Goal: Information Seeking & Learning: Learn about a topic

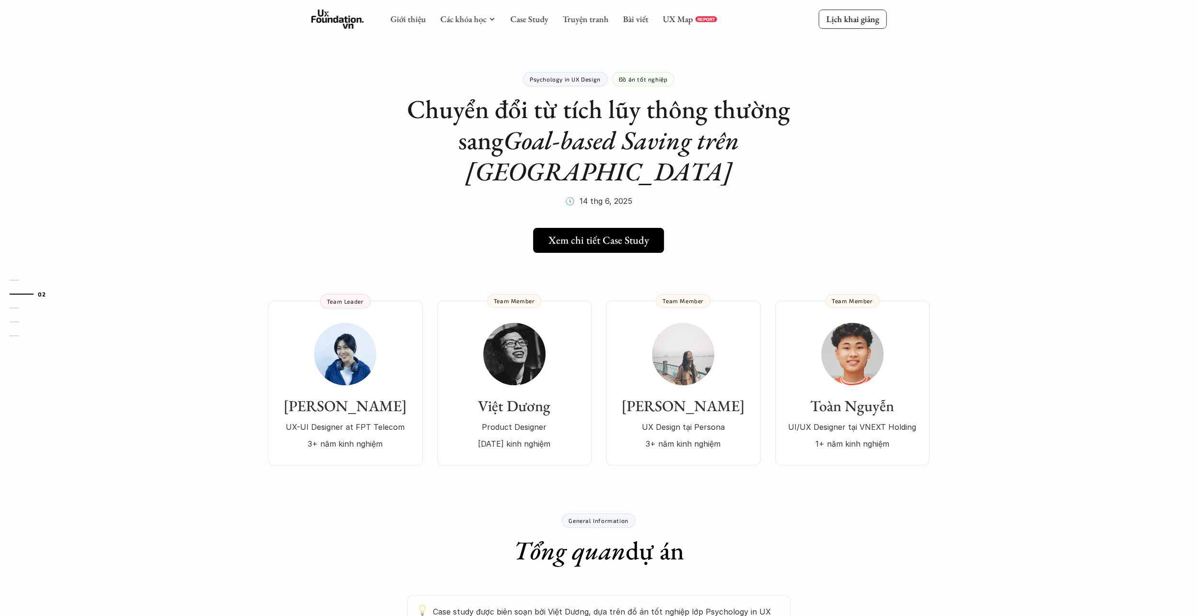
click at [17, 383] on div "01 02 03 04 05" at bounding box center [48, 308] width 96 height 616
click at [522, 22] on link "Case Study" at bounding box center [529, 18] width 38 height 11
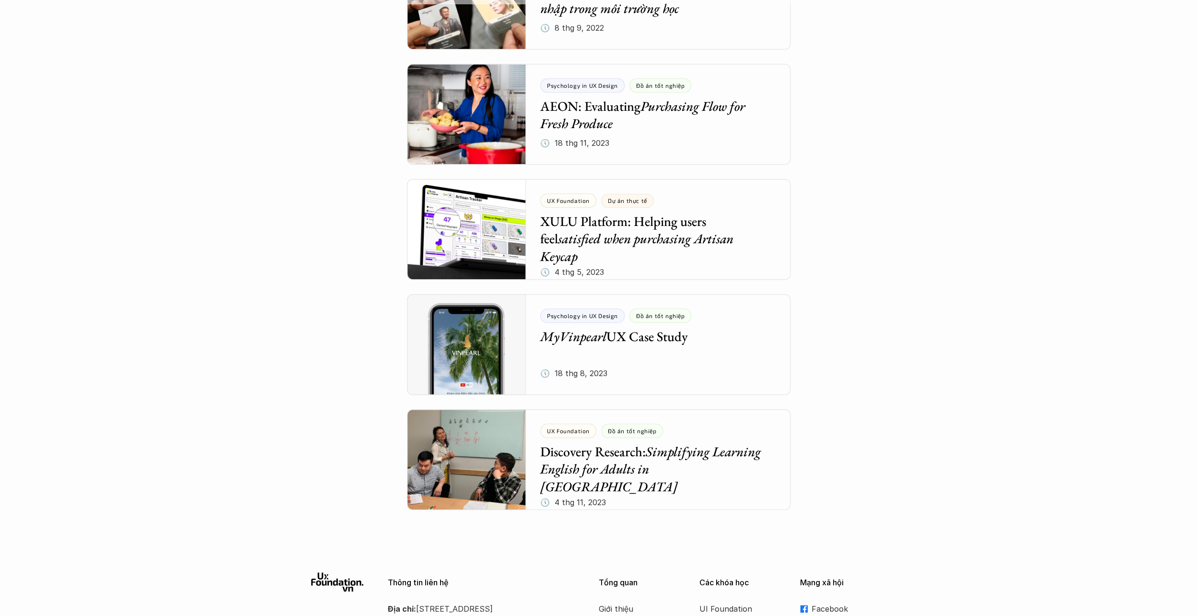
scroll to position [4185, 0]
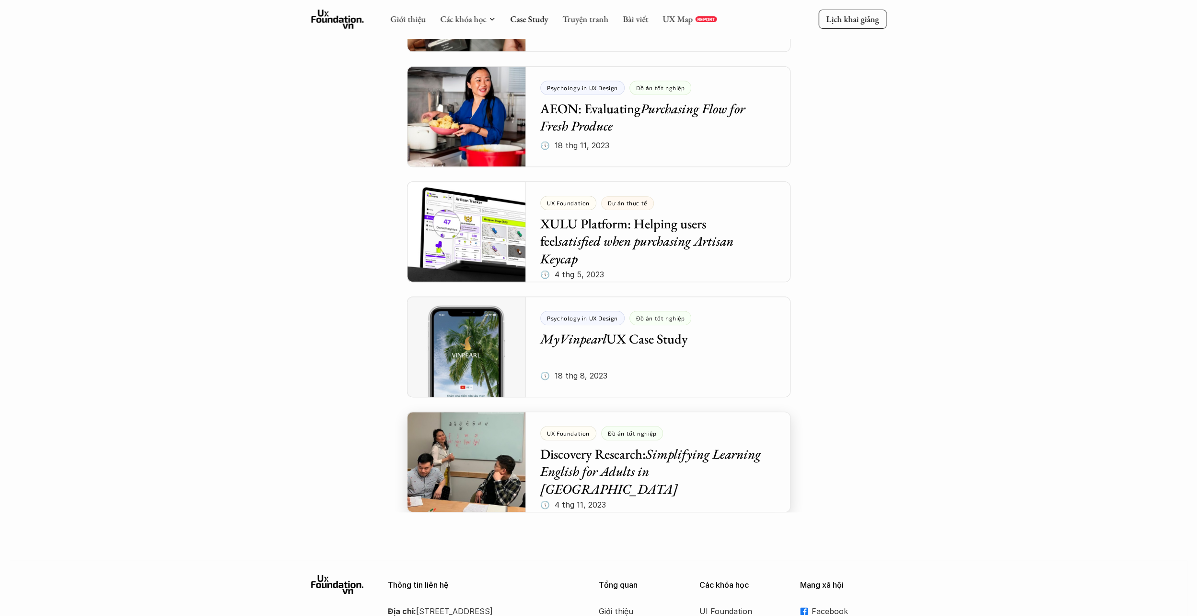
click at [656, 471] on div at bounding box center [599, 461] width 384 height 101
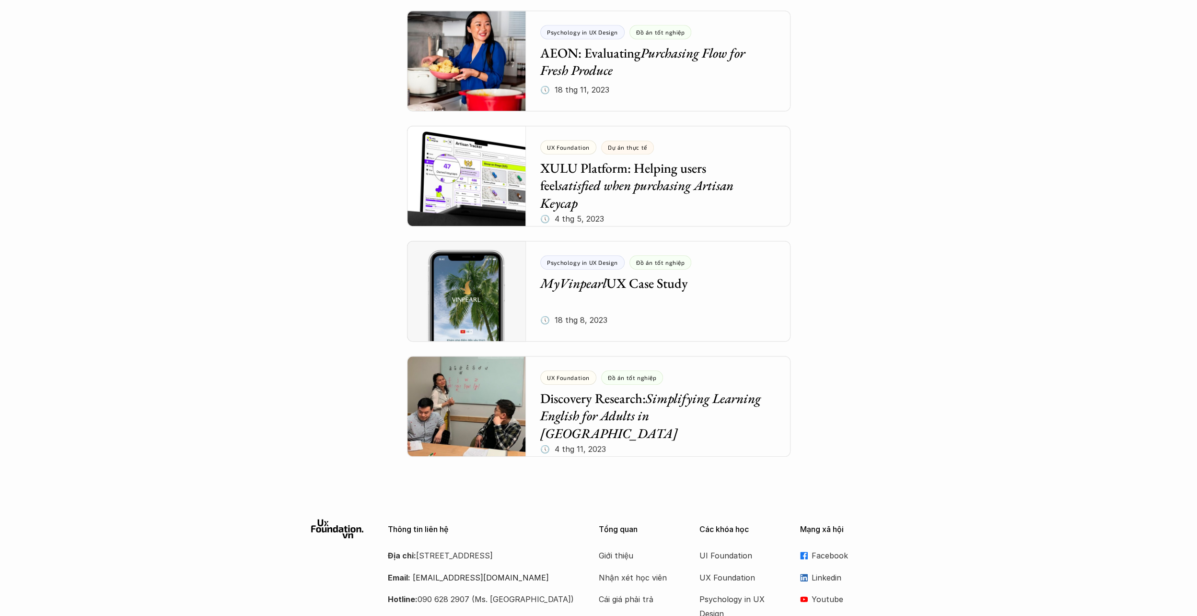
scroll to position [4243, 0]
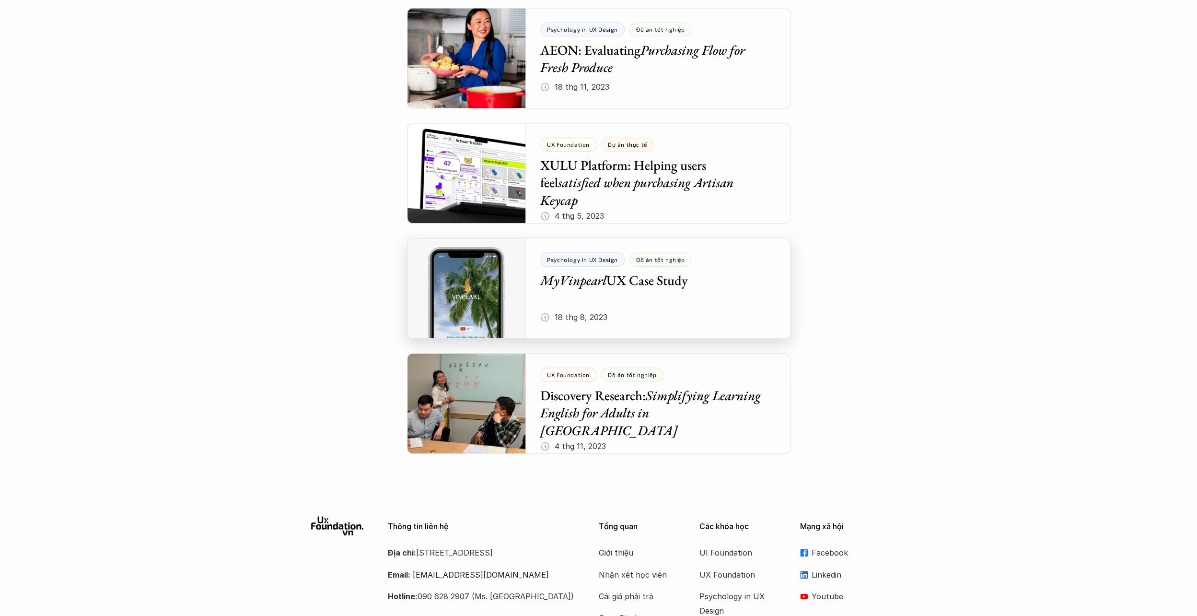
click at [656, 284] on div at bounding box center [599, 288] width 384 height 101
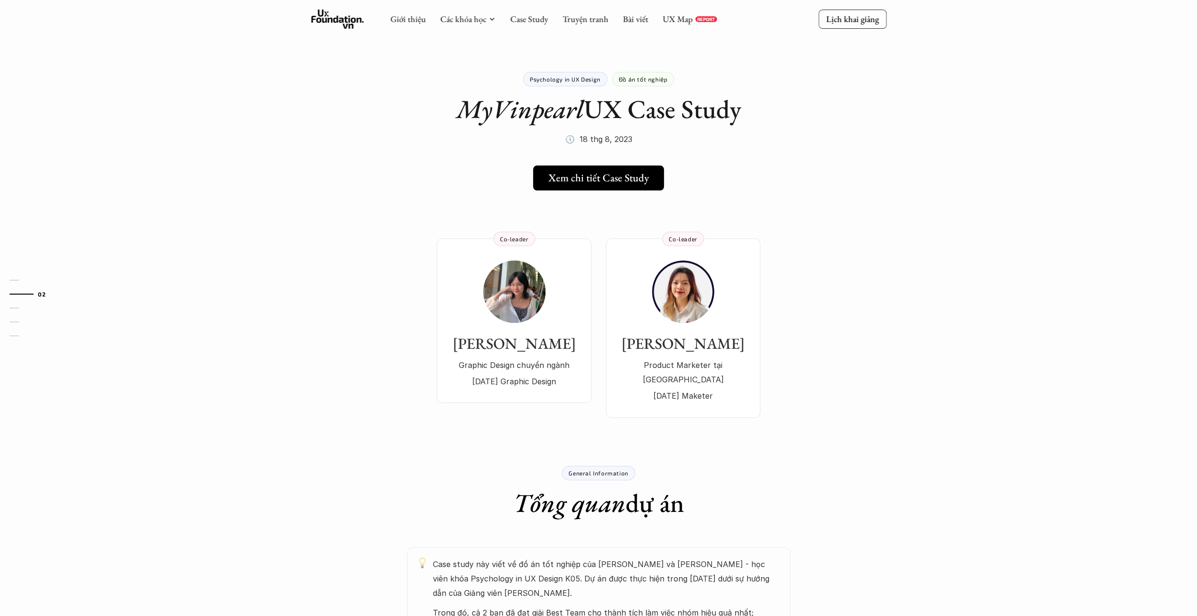
click at [907, 364] on div "[PERSON_NAME] Graphic Design chuyển ngành [DATE] Graphic Design Co-leader [PERS…" at bounding box center [599, 314] width 691 height 208
